Goal: Information Seeking & Learning: Learn about a topic

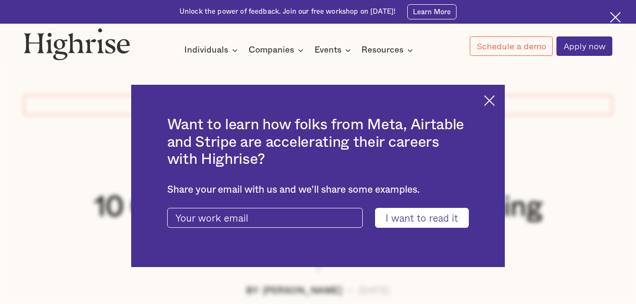
scroll to position [474, 0]
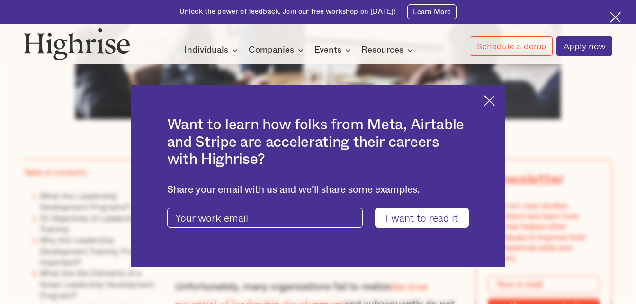
click at [495, 94] on div "Want to learn how folks from Meta, Airtable and Stripe are accelerating their c…" at bounding box center [318, 176] width 374 height 182
click at [495, 96] on img at bounding box center [489, 100] width 11 height 11
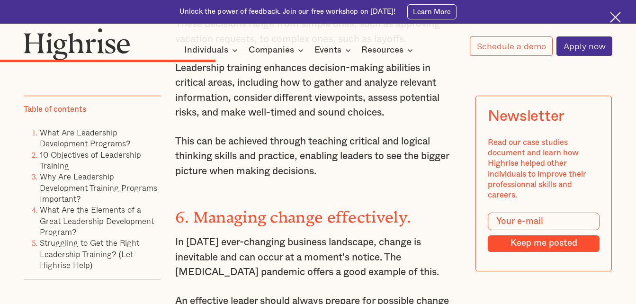
scroll to position [2938, 0]
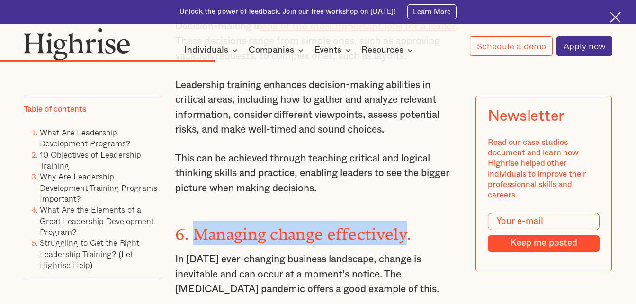
drag, startPoint x: 405, startPoint y: 199, endPoint x: 196, endPoint y: 203, distance: 209.5
click at [196, 225] on strong "6. Managing change effectively." at bounding box center [293, 230] width 236 height 10
copy strong "Managing change effectively"
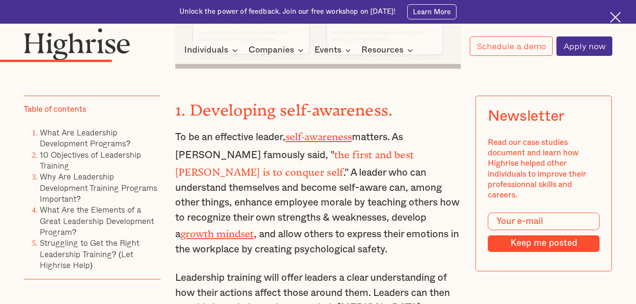
scroll to position [1801, 0]
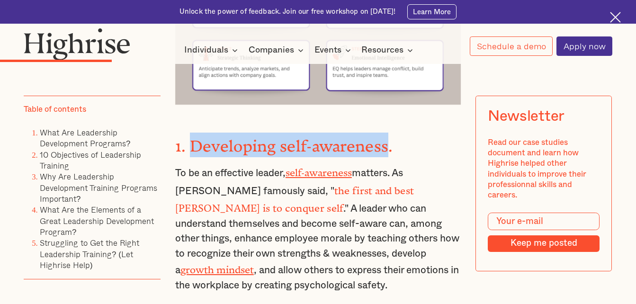
drag, startPoint x: 387, startPoint y: 141, endPoint x: 189, endPoint y: 144, distance: 197.6
click at [189, 144] on strong "1. Developing self-awareness." at bounding box center [284, 142] width 218 height 10
copy strong "Developing self-awareness"
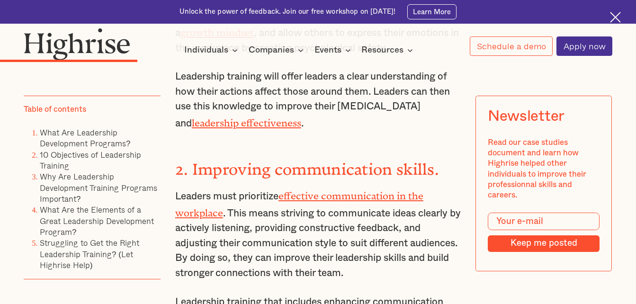
scroll to position [2037, 0]
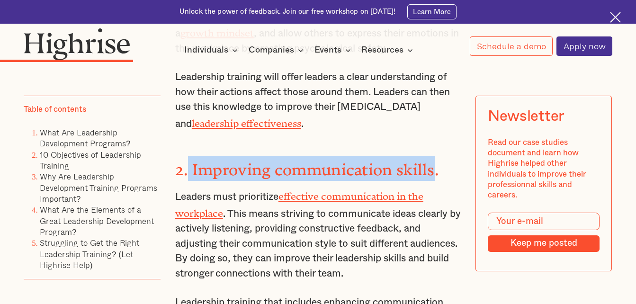
drag, startPoint x: 434, startPoint y: 155, endPoint x: 188, endPoint y: 135, distance: 246.8
copy strong "Improving communication skills"
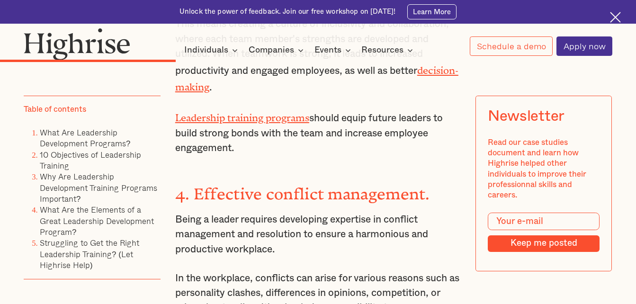
scroll to position [2511, 0]
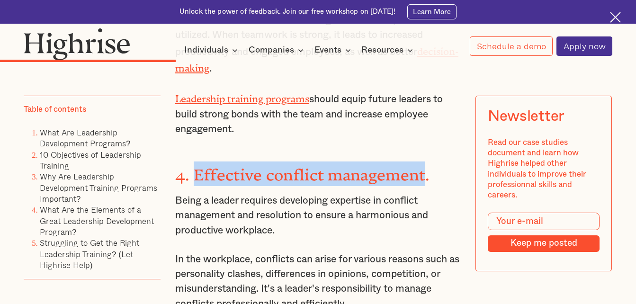
drag, startPoint x: 425, startPoint y: 147, endPoint x: 190, endPoint y: 135, distance: 234.4
click at [190, 135] on div "10 Objectives of Leadership Training Leadership training can have several very …" at bounding box center [318, 264] width 286 height 2817
copy strong "Effective conflict management"
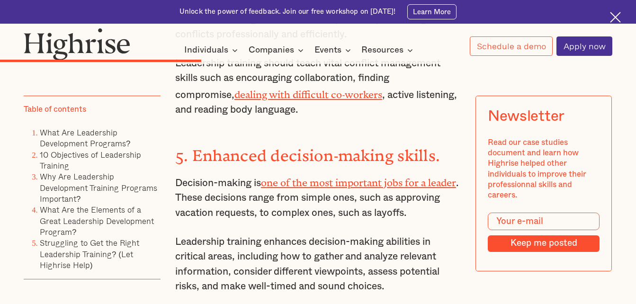
scroll to position [2796, 0]
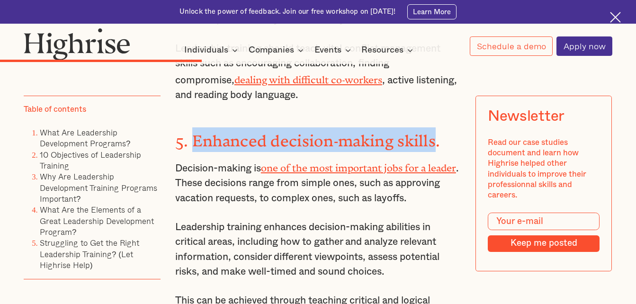
drag, startPoint x: 433, startPoint y: 109, endPoint x: 190, endPoint y: 109, distance: 242.6
click at [190, 132] on strong "5. Enhanced decision-making skills." at bounding box center [307, 137] width 265 height 10
copy strong "Enhanced decision-making skills"
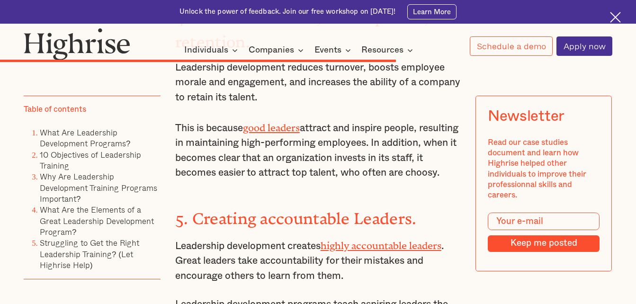
scroll to position [5117, 0]
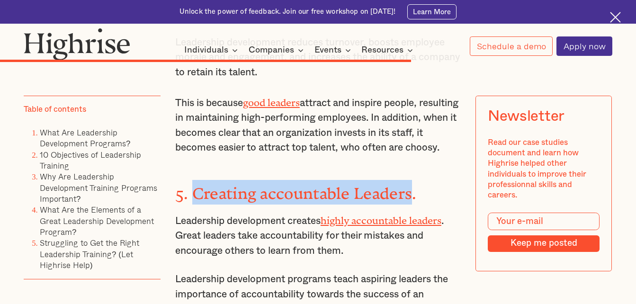
drag, startPoint x: 411, startPoint y: 152, endPoint x: 198, endPoint y: 146, distance: 213.3
click at [198, 184] on strong "5. Creating accountable Leaders." at bounding box center [296, 189] width 242 height 10
drag, startPoint x: 198, startPoint y: 146, endPoint x: 225, endPoint y: 151, distance: 27.0
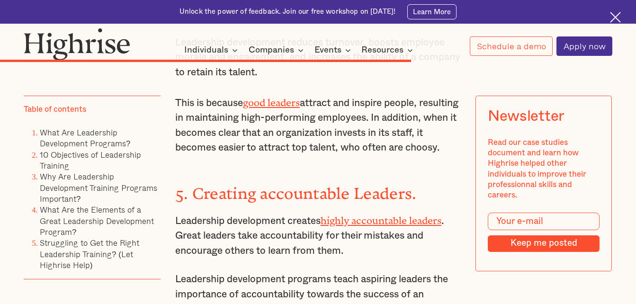
drag, startPoint x: 225, startPoint y: 151, endPoint x: 186, endPoint y: 166, distance: 41.3
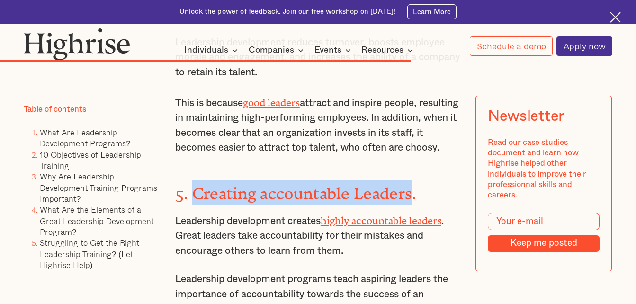
drag, startPoint x: 411, startPoint y: 152, endPoint x: 192, endPoint y: 142, distance: 219.1
click at [192, 184] on strong "5. Creating accountable Leaders." at bounding box center [296, 189] width 242 height 10
drag, startPoint x: 192, startPoint y: 142, endPoint x: 247, endPoint y: 150, distance: 56.0
copy strong "Creating accountable Leaders"
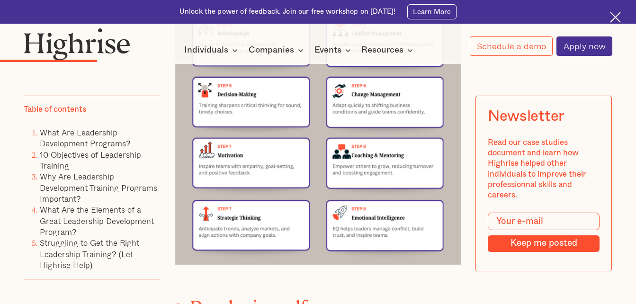
scroll to position [1639, 0]
